Goal: Information Seeking & Learning: Learn about a topic

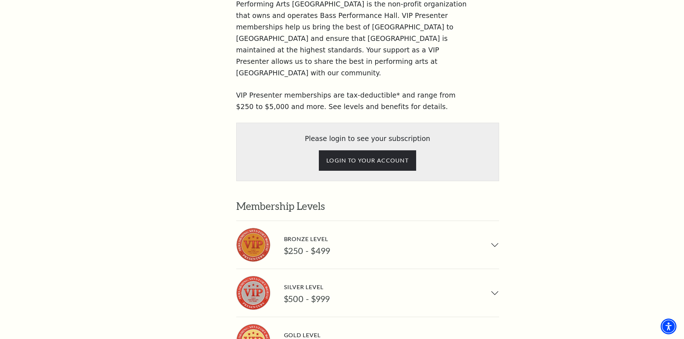
scroll to position [503, 0]
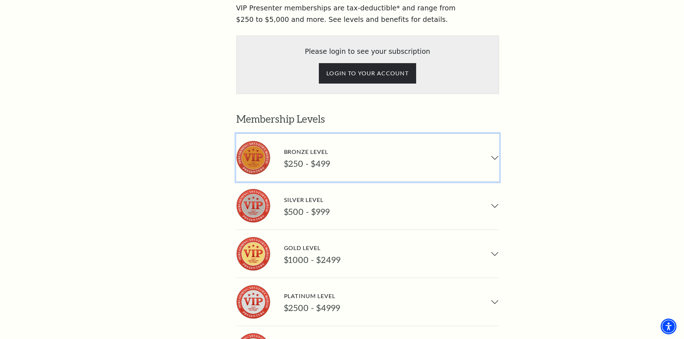
click at [481, 134] on button "Bronze Level $250 - $499" at bounding box center [367, 158] width 263 height 48
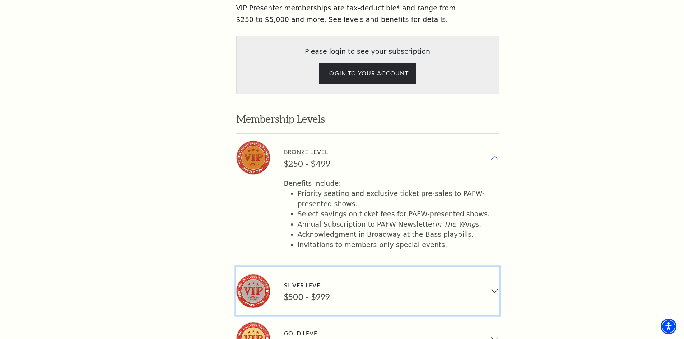
click at [488, 267] on button "Silver Level $500 - $999" at bounding box center [367, 291] width 263 height 48
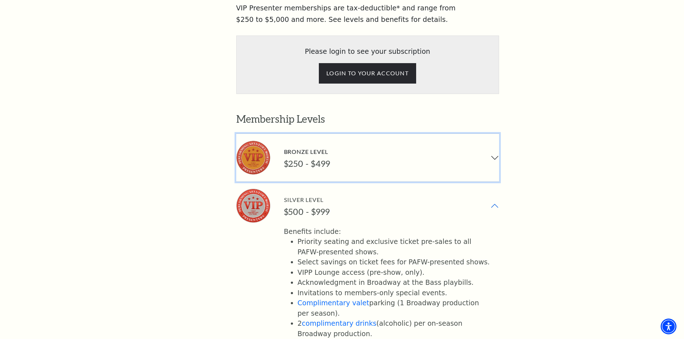
click at [495, 134] on button "Bronze Level $250 - $499" at bounding box center [367, 158] width 263 height 48
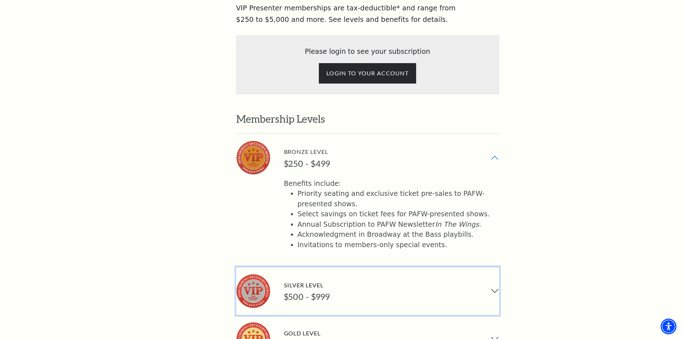
click at [498, 267] on button "Silver Level $500 - $999" at bounding box center [367, 291] width 263 height 48
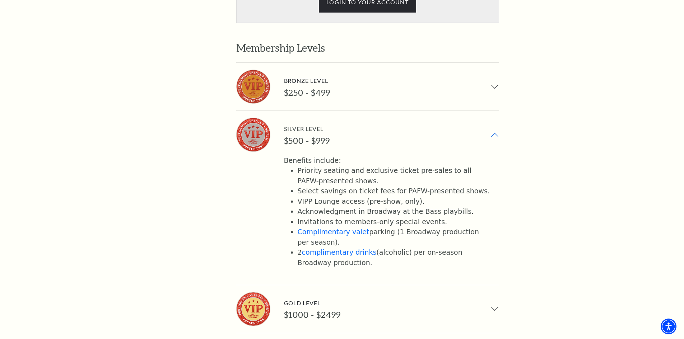
scroll to position [574, 0]
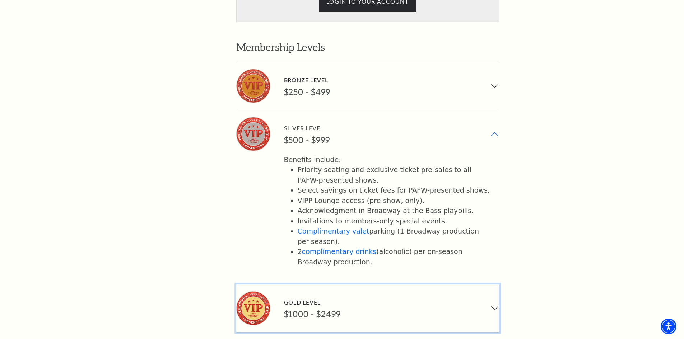
click at [493, 285] on button "Gold Level $1000 - $2499" at bounding box center [367, 309] width 263 height 48
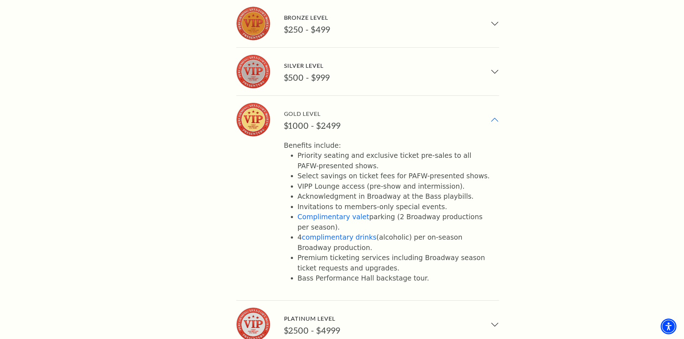
scroll to position [718, 0]
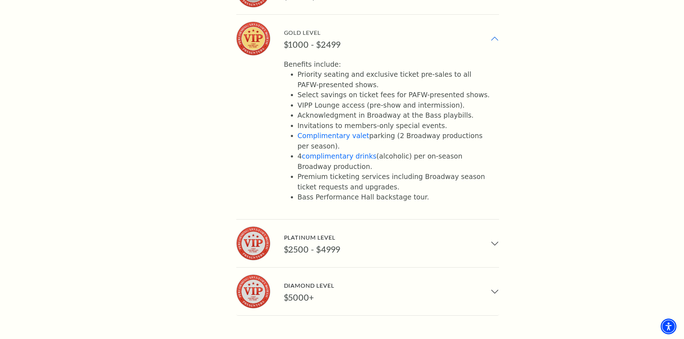
click at [500, 202] on div "Please login to see your subscription LOGIN TO YOUR ACCOUNT Membership Levels B…" at bounding box center [400, 68] width 328 height 496
click at [495, 220] on button "Platinum Level $2500 - $4999" at bounding box center [367, 244] width 263 height 48
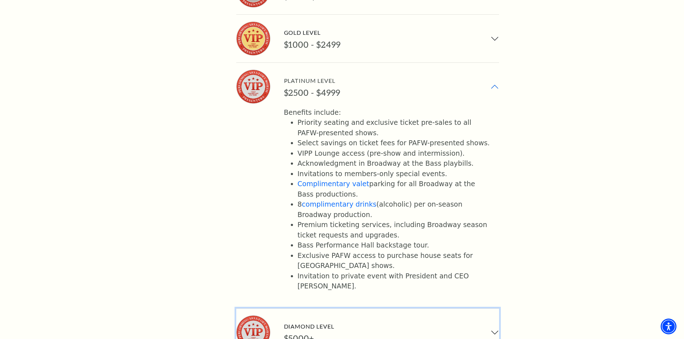
click at [447, 309] on button "Diamond Level $5000+" at bounding box center [367, 333] width 263 height 48
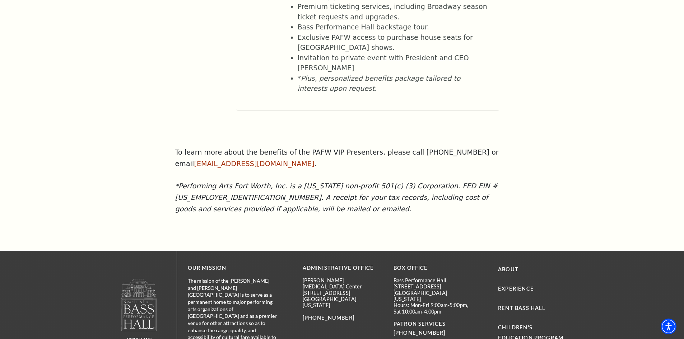
scroll to position [1005, 0]
